Goal: Information Seeking & Learning: Learn about a topic

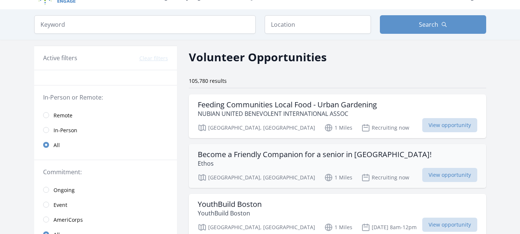
scroll to position [14, 0]
click at [59, 119] on span "Remote" at bounding box center [63, 115] width 19 height 9
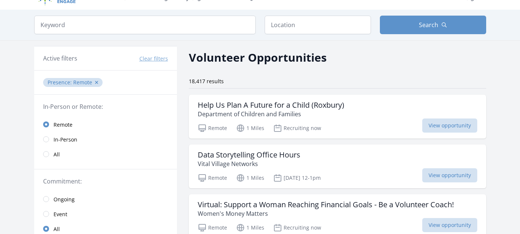
click at [55, 115] on fieldset "In-Person or Remote: Remote In-Person All" at bounding box center [105, 131] width 143 height 59
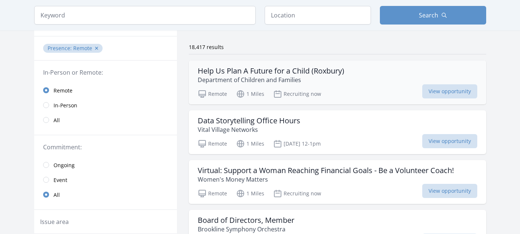
scroll to position [53, 0]
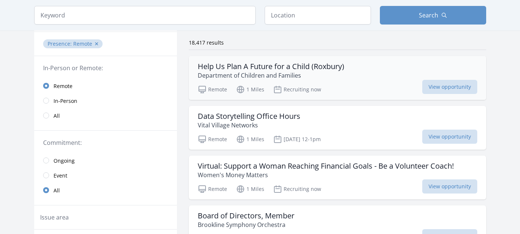
click at [281, 70] on h3 "Help Us Plan A Future for a Child (Roxbury)" at bounding box center [271, 66] width 146 height 9
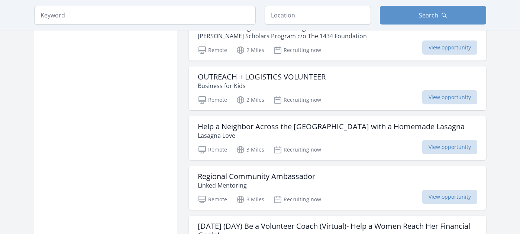
scroll to position [640, 0]
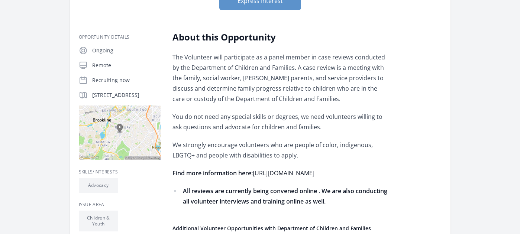
scroll to position [106, 0]
